Goal: Task Accomplishment & Management: Manage account settings

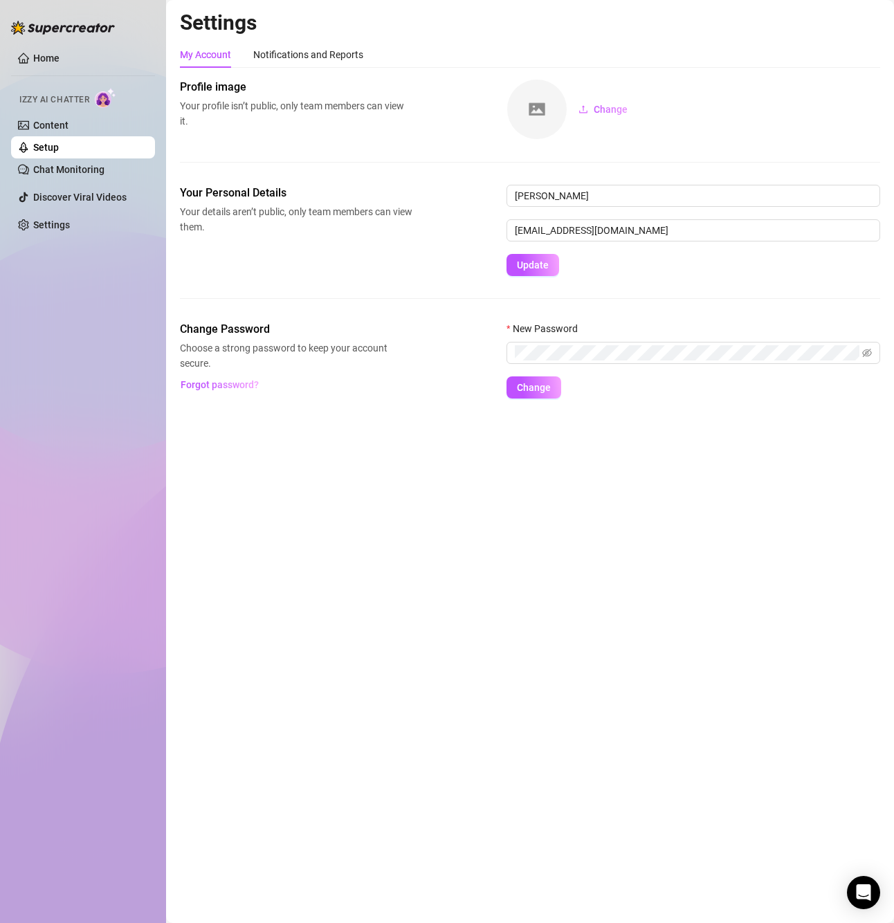
click at [78, 100] on span "Izzy AI Chatter" at bounding box center [54, 99] width 70 height 13
click at [69, 225] on link "Settings" at bounding box center [51, 224] width 37 height 11
click at [70, 226] on link "Settings" at bounding box center [51, 224] width 37 height 11
click at [51, 145] on link "Setup" at bounding box center [46, 147] width 26 height 11
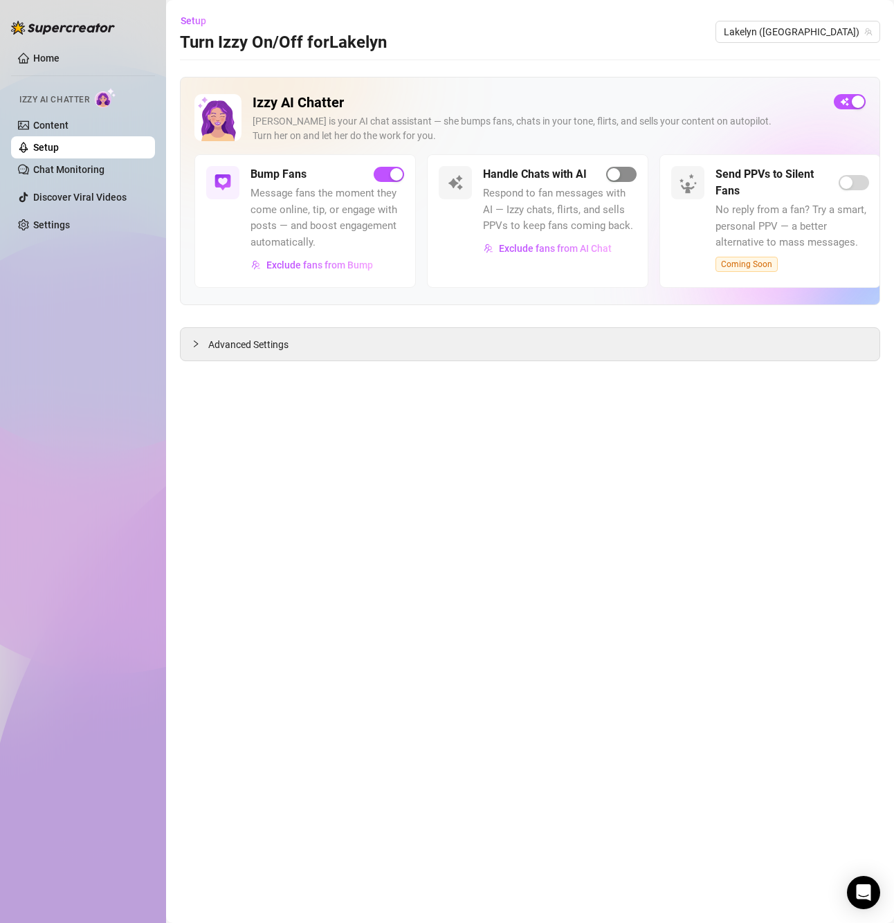
click at [626, 170] on span "button" at bounding box center [621, 174] width 30 height 15
